Goal: Obtain resource: Obtain resource

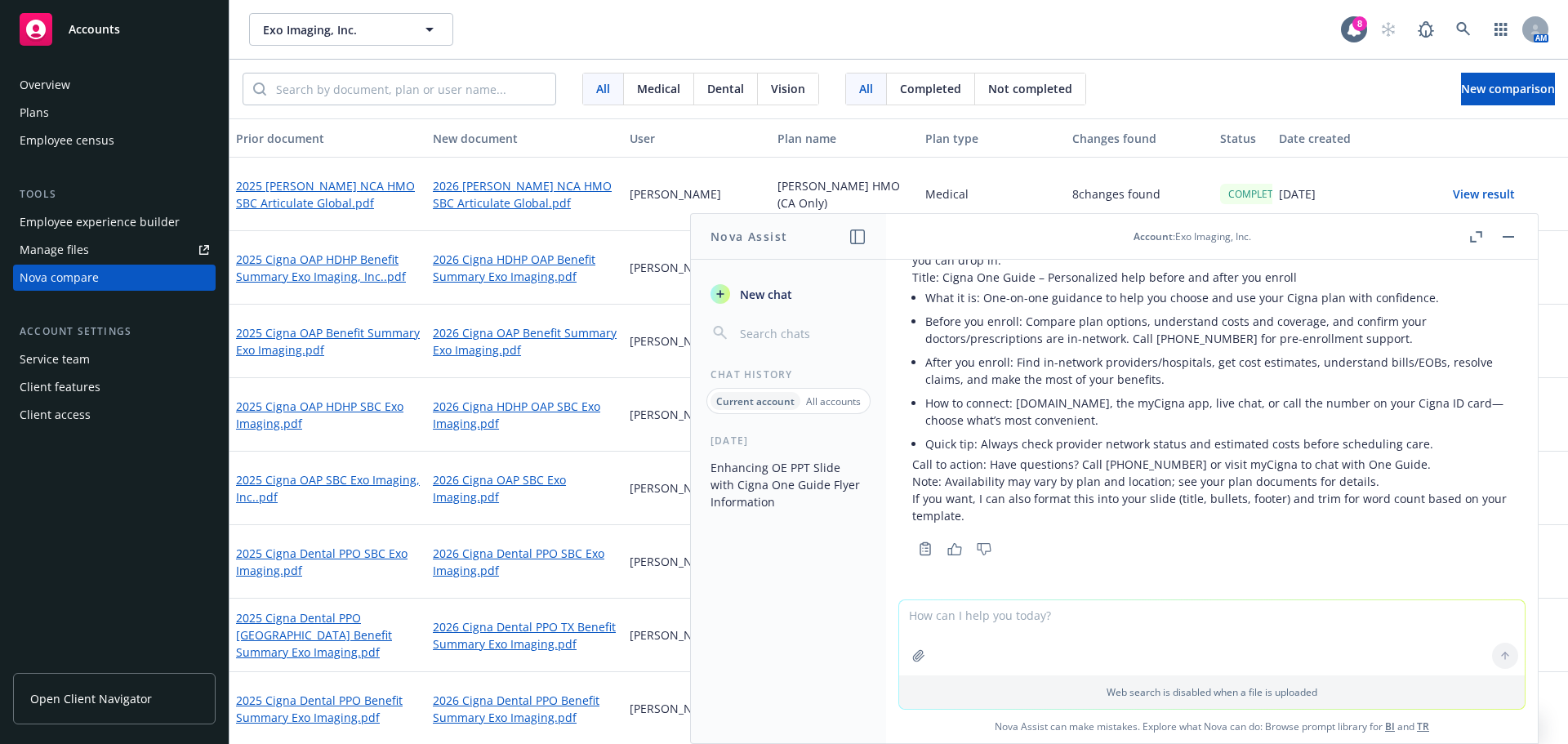
scroll to position [540, 0]
click at [865, 239] on button "button" at bounding box center [857, 236] width 19 height 19
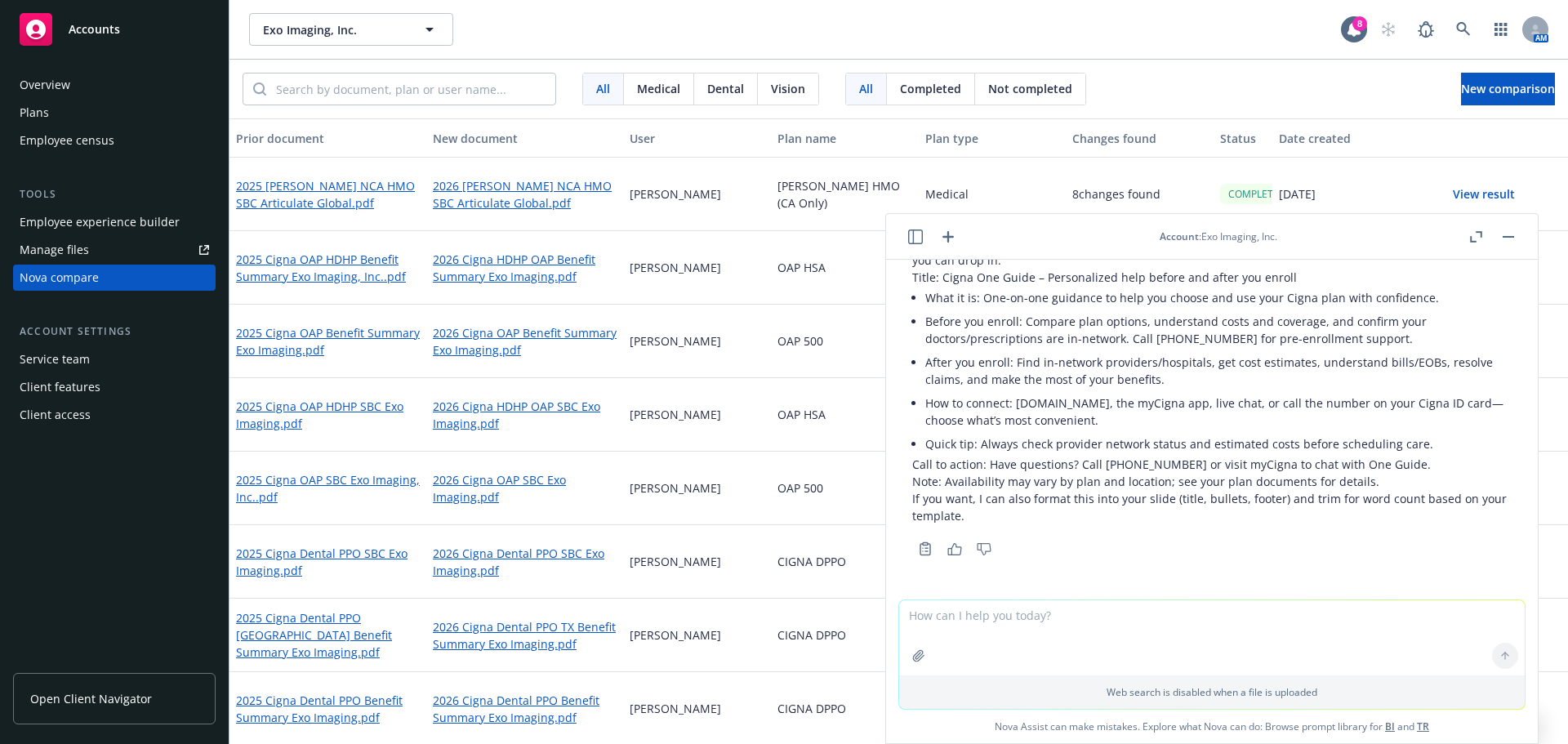
click at [940, 245] on header "Account : Exo Imaging, Inc." at bounding box center [1212, 237] width 652 height 46
click at [950, 244] on icon "button" at bounding box center [948, 236] width 19 height 19
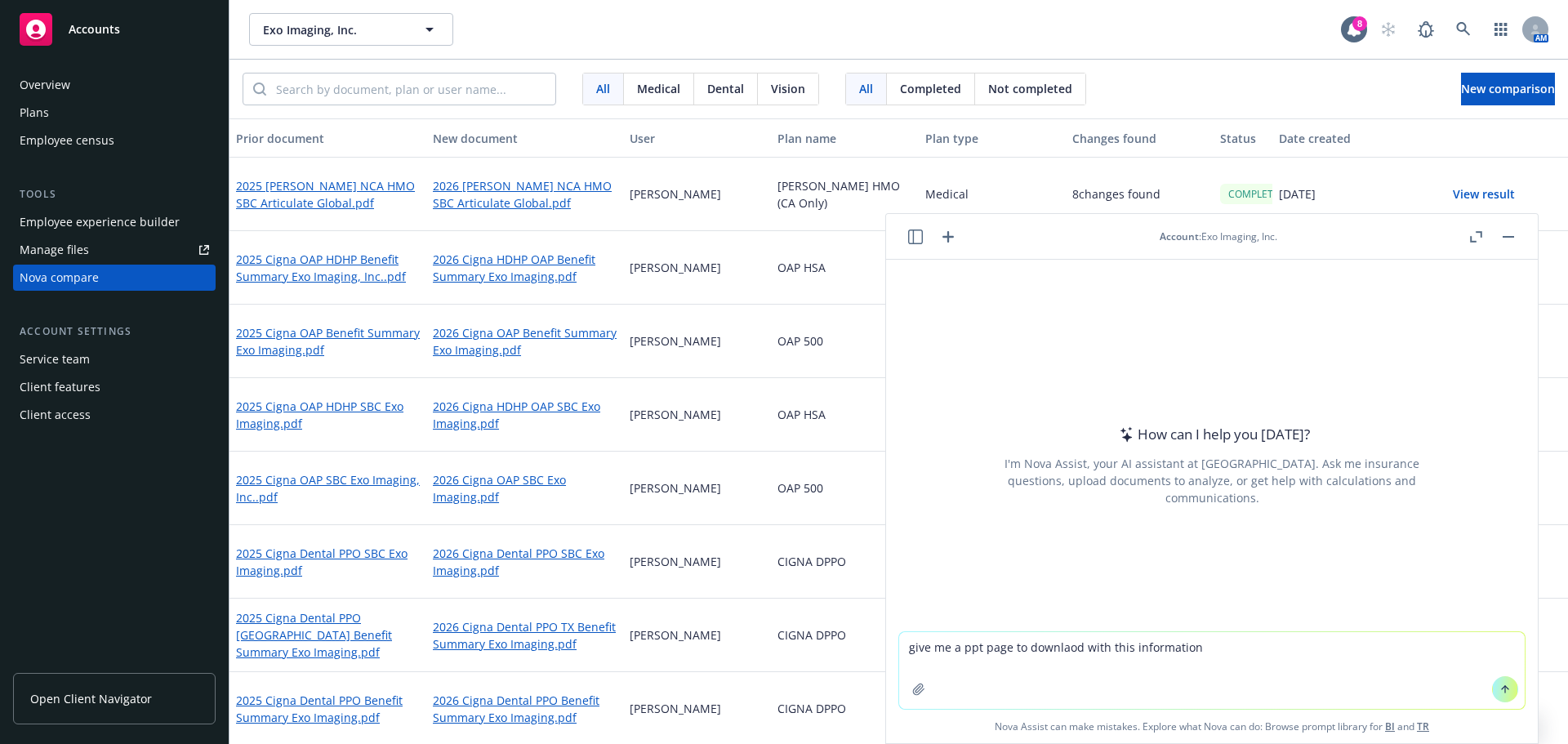
type textarea "give me a ppt page to downlaod with this information"
